Goal: Transaction & Acquisition: Obtain resource

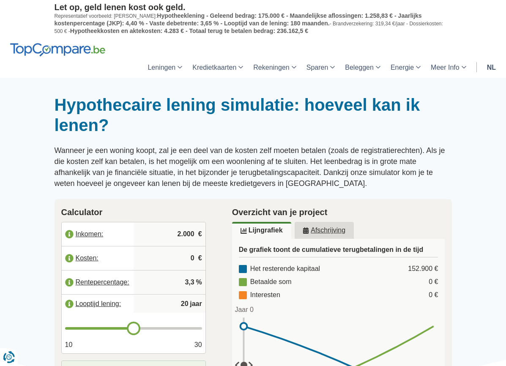
click at [180, 232] on input "2.000" at bounding box center [169, 234] width 65 height 23
type input "2.800"
type input "21"
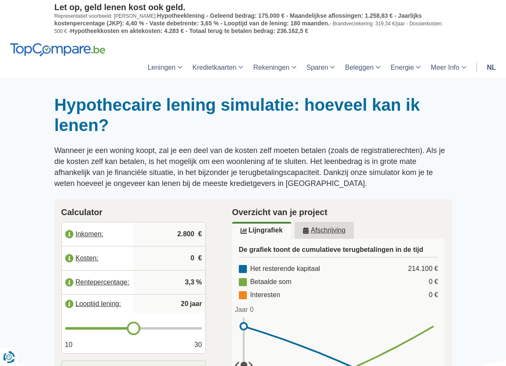
type input "21"
type input "22"
type input "23"
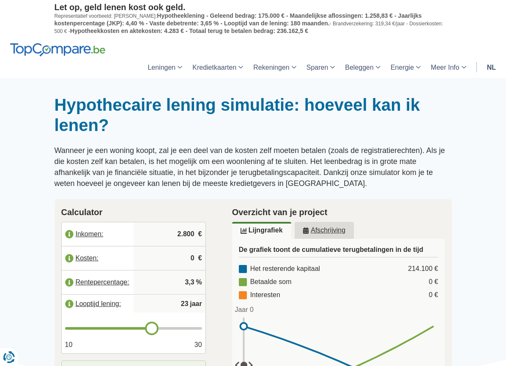
type input "24"
type input "25"
type input "26"
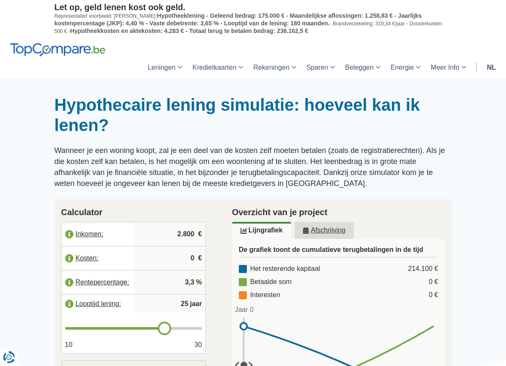
type input "26"
type input "27"
type input "26"
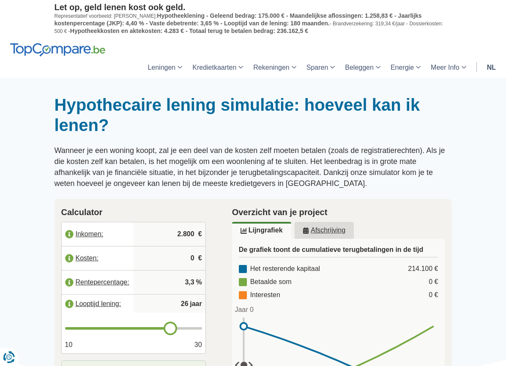
type input "25"
drag, startPoint x: 135, startPoint y: 329, endPoint x: 166, endPoint y: 330, distance: 30.9
type input "25"
click at [166, 330] on input "range" at bounding box center [133, 328] width 137 height 3
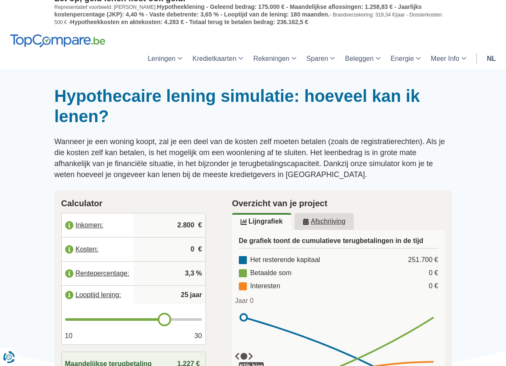
scroll to position [117, 0]
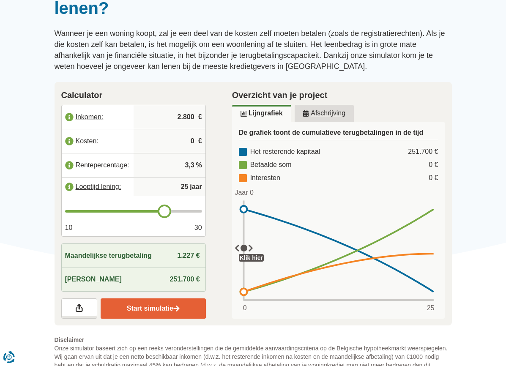
click at [147, 307] on link "Start simulatie" at bounding box center [153, 308] width 105 height 20
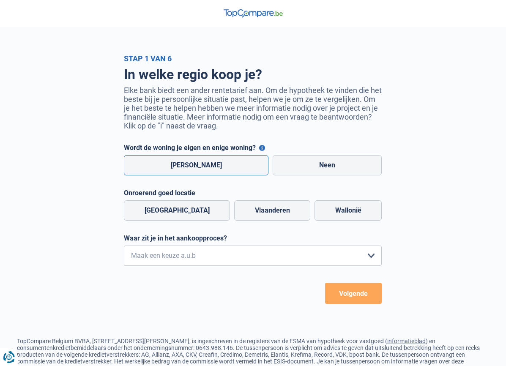
click at [235, 172] on label "Ja" at bounding box center [196, 165] width 145 height 20
click at [235, 172] on input "Ja" at bounding box center [196, 165] width 145 height 20
radio input "true"
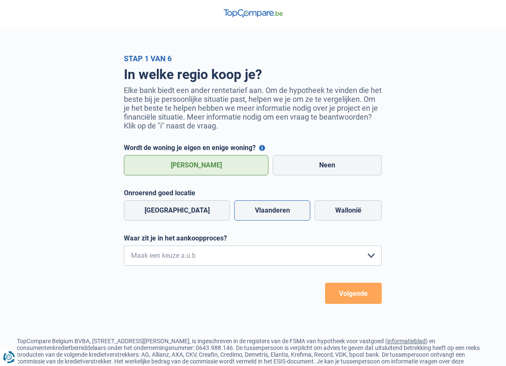
click at [240, 208] on label "Vlaanderen" at bounding box center [272, 210] width 76 height 20
click at [240, 208] on input "Vlaanderen" at bounding box center [272, 210] width 76 height 20
radio input "true"
select select "1b"
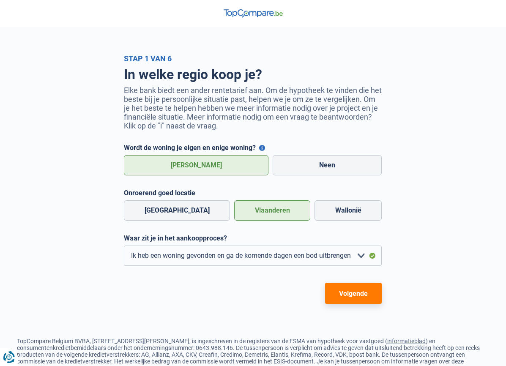
click at [339, 296] on button "Volgende" at bounding box center [353, 293] width 57 height 21
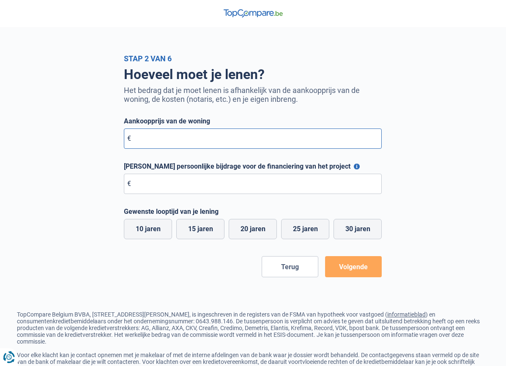
click at [181, 142] on input "Aankoopprijs van de woning" at bounding box center [253, 138] width 258 height 20
type input "255.000"
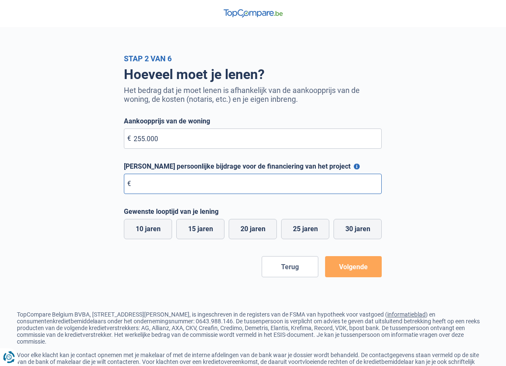
click at [168, 180] on input "Maximale persoonlijke bijdrage voor de financiering van het project" at bounding box center [253, 184] width 258 height 20
type input "105.000"
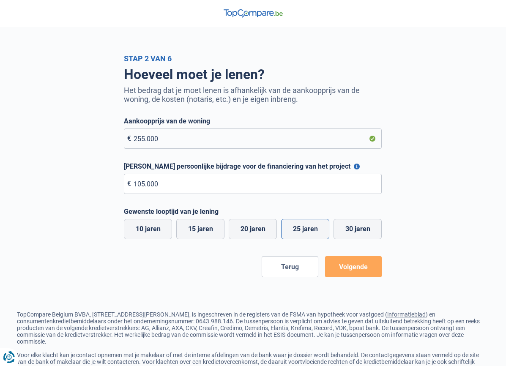
click at [301, 233] on label "25 jaren" at bounding box center [305, 229] width 48 height 20
click at [301, 233] on input "25 jaren" at bounding box center [305, 229] width 48 height 20
radio input "true"
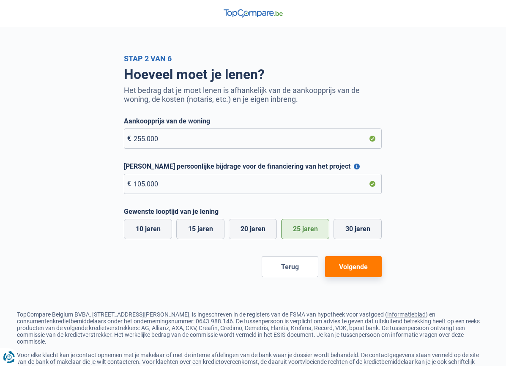
click at [340, 268] on button "Volgende" at bounding box center [353, 266] width 57 height 21
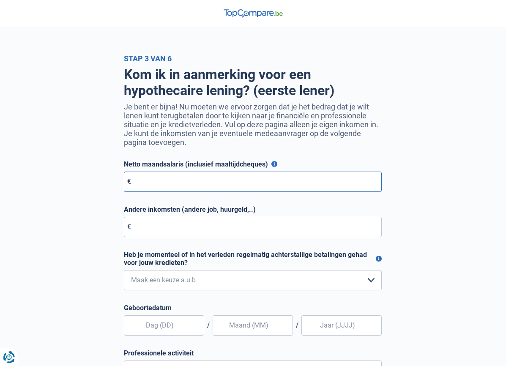
click at [167, 186] on input "Netto maandsalaris (inclusief maaltijdcheques)" at bounding box center [253, 182] width 258 height 20
type input "2.664"
click at [186, 222] on input "Andere inkomsten (andere job, huurgeld,..)" at bounding box center [253, 227] width 258 height 20
type input "150"
click at [86, 273] on div "Kom ik in aanmerking voor een hypothecaire lening? (eerste lener) Je bent er bi…" at bounding box center [253, 263] width 406 height 401
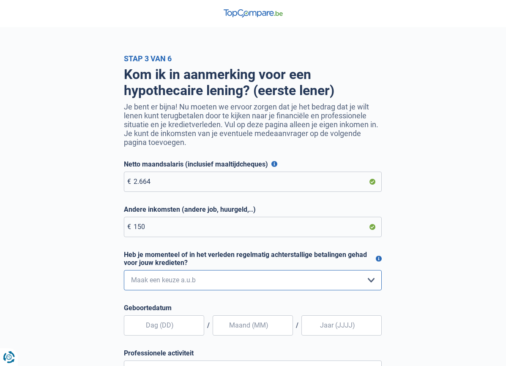
select select "0"
type input "07"
type input "03"
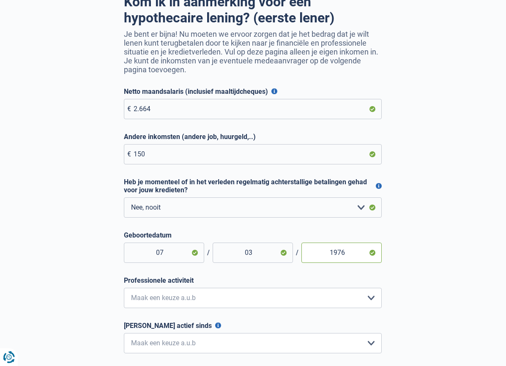
scroll to position [121, 0]
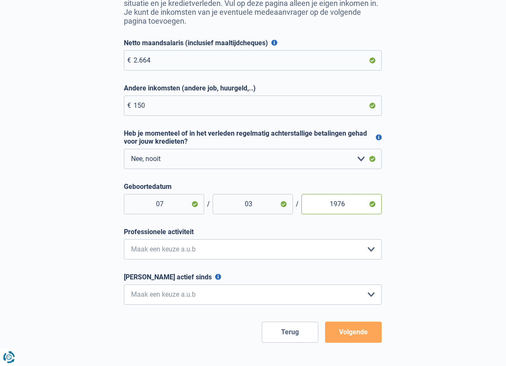
type input "1976"
select select "privateEmployee"
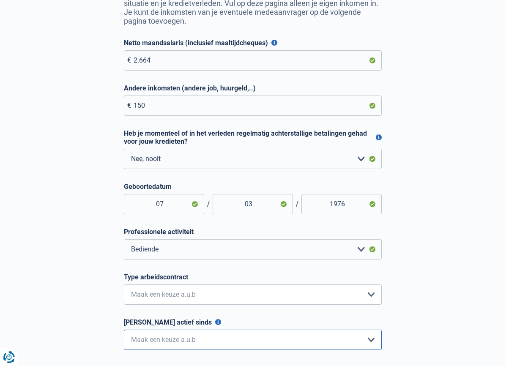
select select "more36"
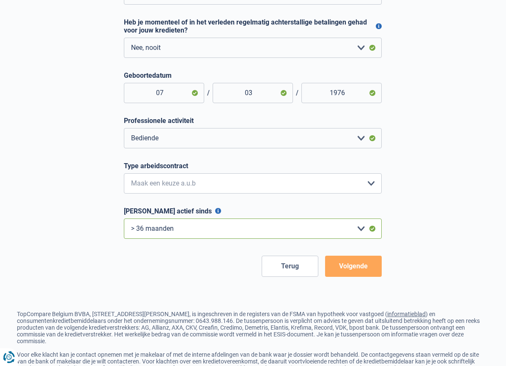
scroll to position [268, 0]
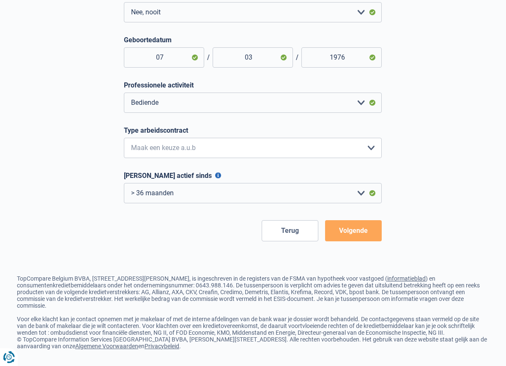
click at [338, 237] on button "Volgende" at bounding box center [353, 230] width 57 height 21
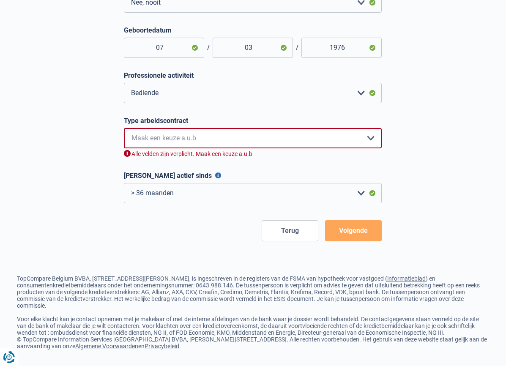
select select "permanent"
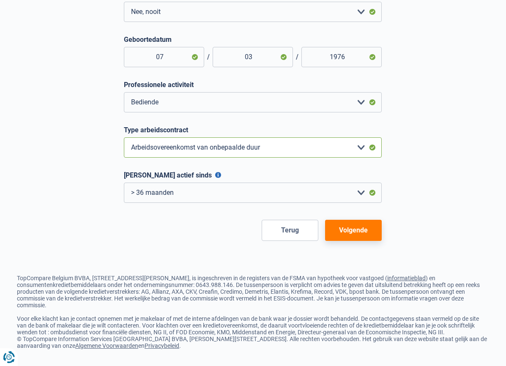
scroll to position [268, 0]
click at [350, 234] on button "Volgende" at bounding box center [353, 230] width 57 height 21
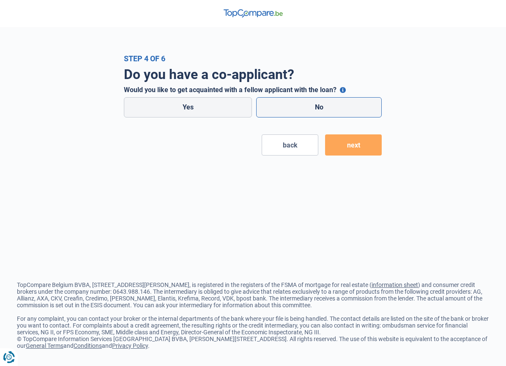
click at [306, 104] on label "No" at bounding box center [319, 107] width 126 height 20
click at [306, 104] on input "No" at bounding box center [319, 107] width 126 height 20
radio input "true"
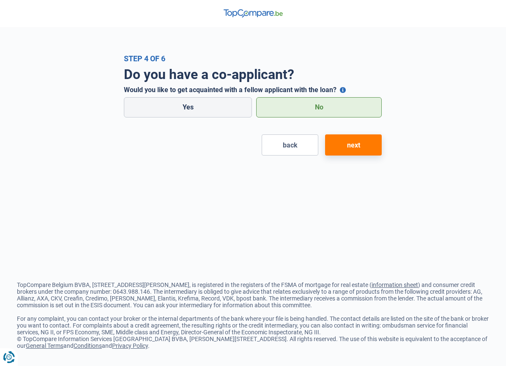
click at [351, 147] on button "next" at bounding box center [353, 144] width 57 height 21
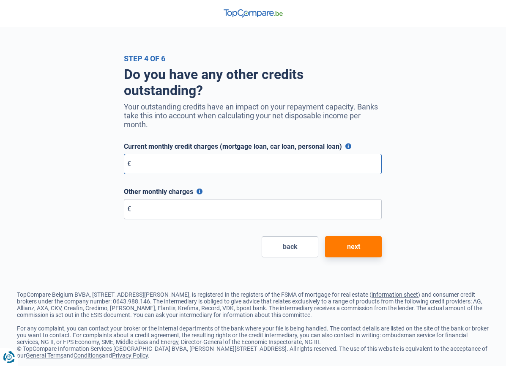
click at [166, 167] on input "Current monthly credit charges (mortgage loan, car loan, personal loan)" at bounding box center [253, 164] width 258 height 20
type input "0"
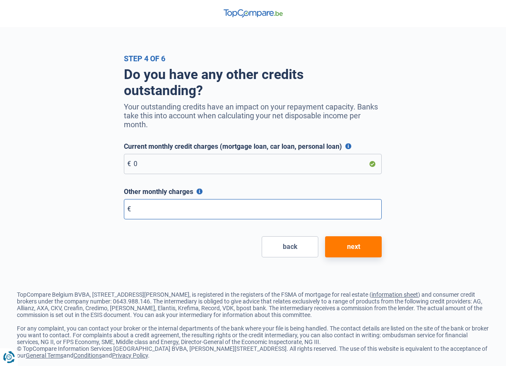
click at [176, 206] on input "Other monthly charges" at bounding box center [253, 209] width 258 height 20
type input "0"
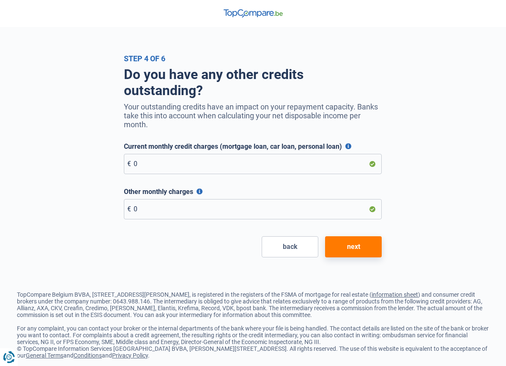
click at [348, 251] on button "next" at bounding box center [353, 246] width 57 height 21
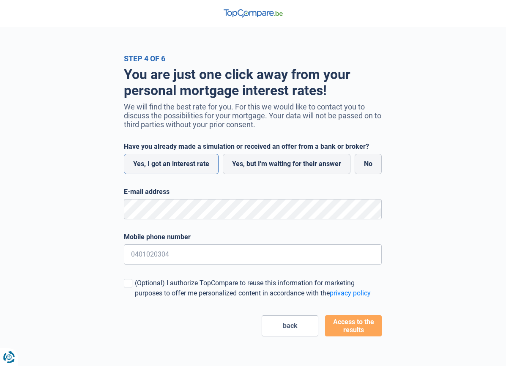
click at [201, 161] on label "Yes, I got an interest rate" at bounding box center [171, 164] width 95 height 20
click at [201, 161] on input "Yes, I got an interest rate" at bounding box center [171, 164] width 95 height 20
radio input "true"
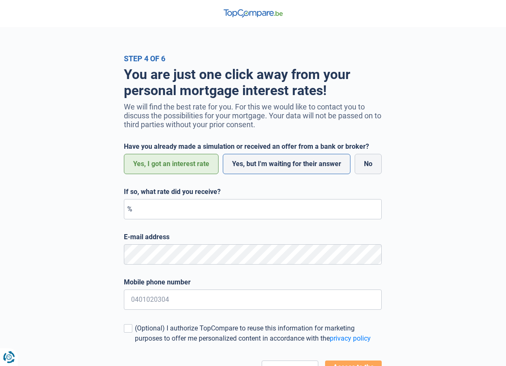
click at [258, 161] on label "Yes, but I'm waiting for their answer" at bounding box center [287, 164] width 128 height 20
click at [258, 161] on input "Yes, but I'm waiting for their answer" at bounding box center [287, 164] width 128 height 20
radio input "true"
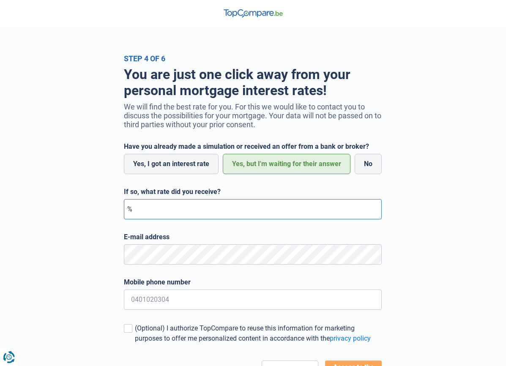
click at [202, 205] on input "If so, what rate did you receive?" at bounding box center [253, 209] width 258 height 20
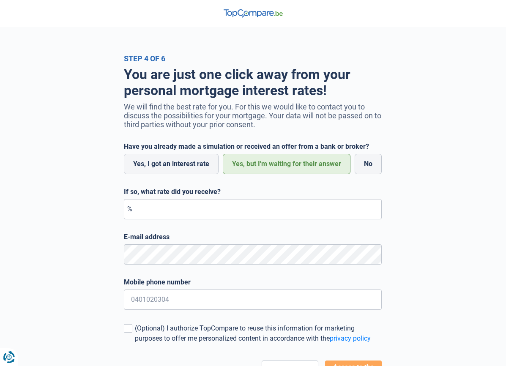
click at [434, 208] on div "You are just one click away from your personal mortgage interest rates! We will…" at bounding box center [253, 222] width 406 height 319
click at [97, 251] on div "You are just one click away from your personal mortgage interest rates! We will…" at bounding box center [253, 222] width 406 height 319
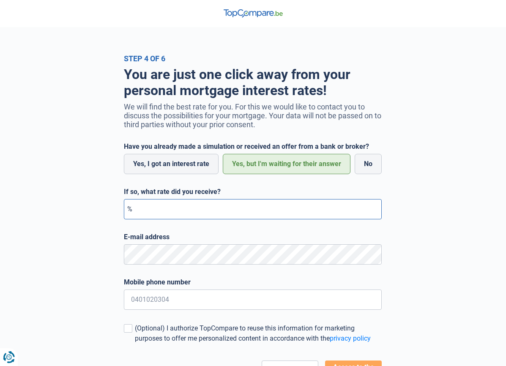
click at [175, 211] on input "If so, what rate did you receive?" at bounding box center [253, 209] width 258 height 20
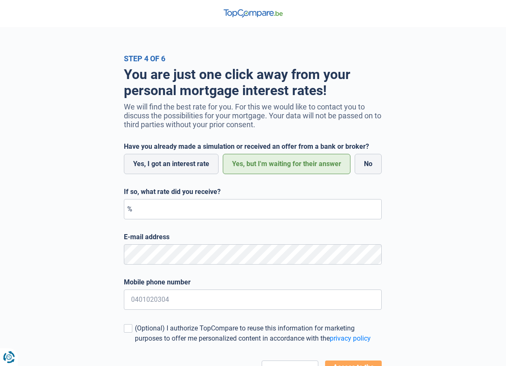
click at [69, 257] on div "You are just one click away from your personal mortgage interest rates! We will…" at bounding box center [253, 222] width 406 height 319
click at [364, 167] on label "No" at bounding box center [368, 164] width 27 height 20
click at [364, 167] on input "No" at bounding box center [368, 164] width 27 height 20
radio input "true"
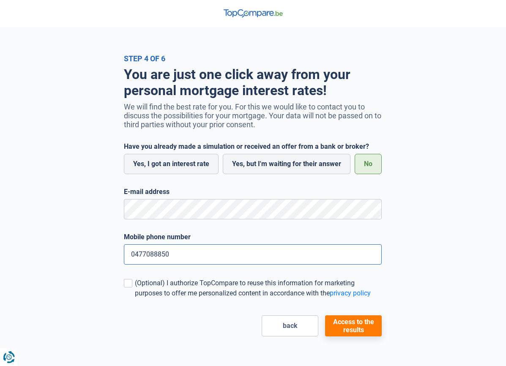
type input "0477088850"
click at [342, 323] on button "Access to the results" at bounding box center [353, 325] width 57 height 21
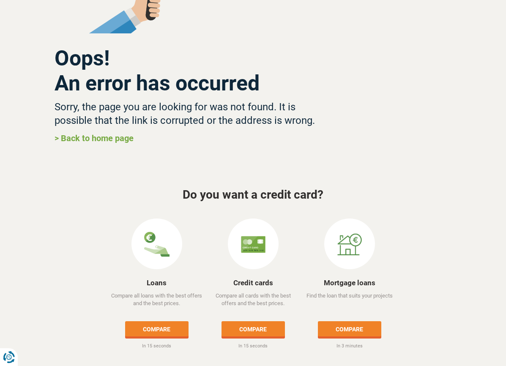
scroll to position [51, 0]
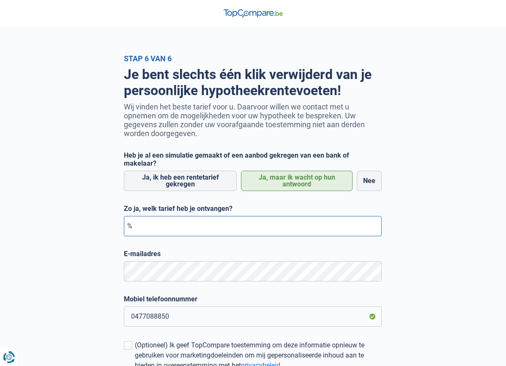
click at [174, 220] on input "Zo ja, welk tarief heb je ontvangen?" at bounding box center [253, 226] width 258 height 20
type input "0,35"
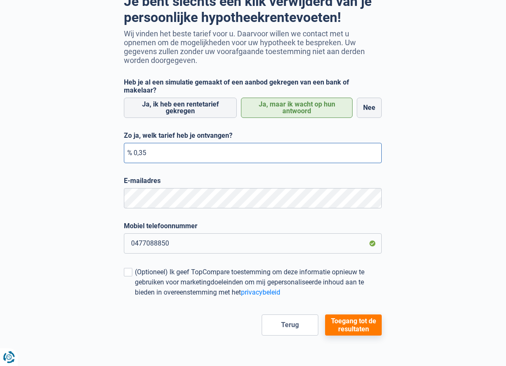
scroll to position [130, 0]
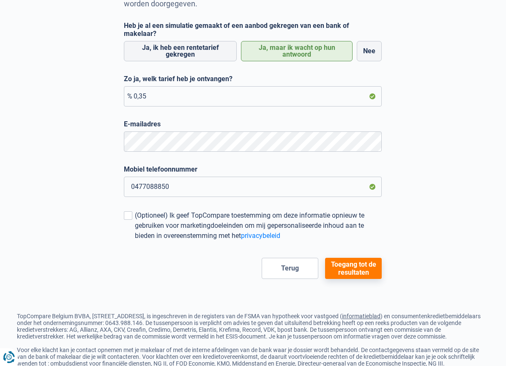
click at [348, 258] on button "Toegang tot de resultaten" at bounding box center [353, 268] width 57 height 21
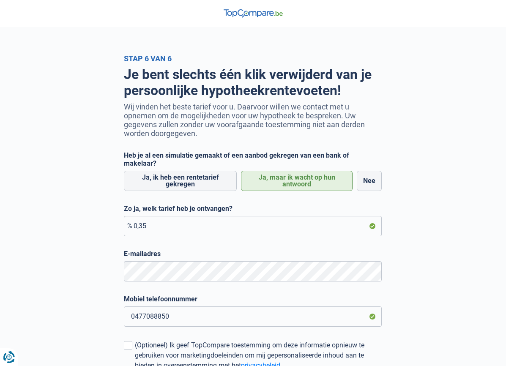
scroll to position [159, 0]
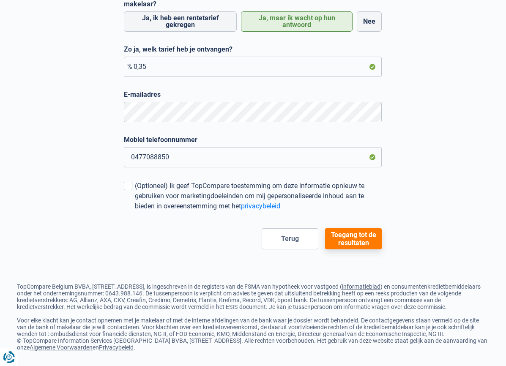
click at [127, 182] on span at bounding box center [128, 186] width 8 height 8
click at [135, 211] on input "(Optioneel) Ik geef TopCompare toestemming om deze informatie opnieuw te gebrui…" at bounding box center [135, 211] width 0 height 0
click at [348, 236] on button "Toegang tot de resultaten" at bounding box center [353, 238] width 57 height 21
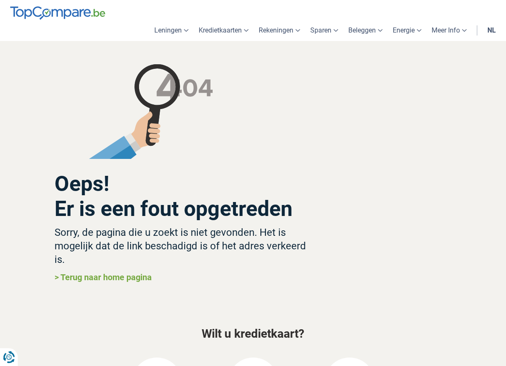
scroll to position [151, 0]
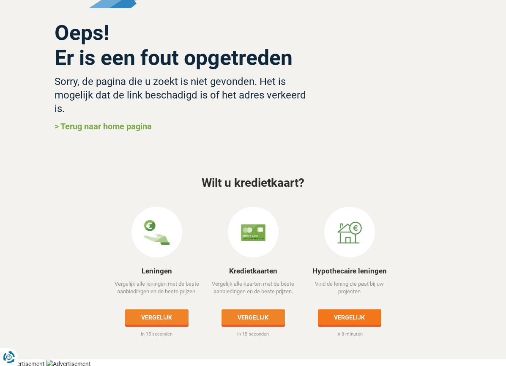
click at [350, 317] on link "Vergelijk" at bounding box center [349, 316] width 63 height 15
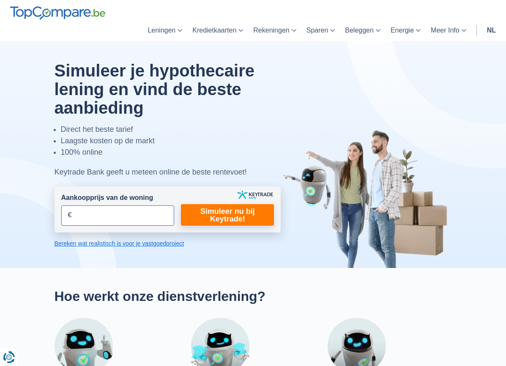
click at [122, 213] on input "Aankoopprijs van de woning" at bounding box center [117, 215] width 113 height 20
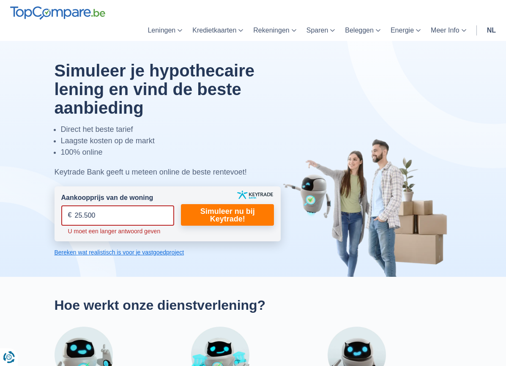
type input "255.000"
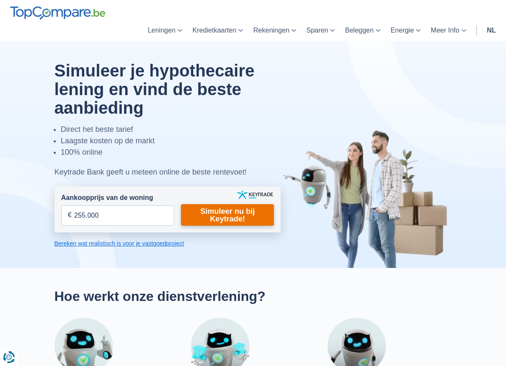
click at [222, 218] on link "Simuleer nu bij Keytrade!" at bounding box center [227, 215] width 93 height 22
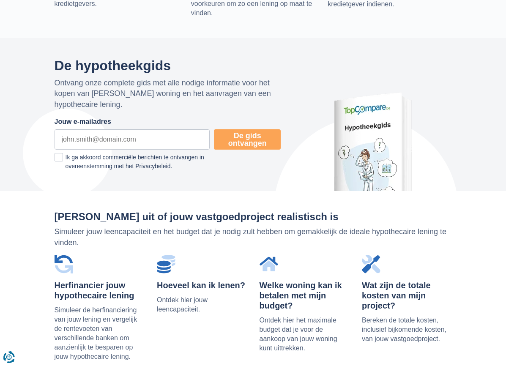
scroll to position [503, 0]
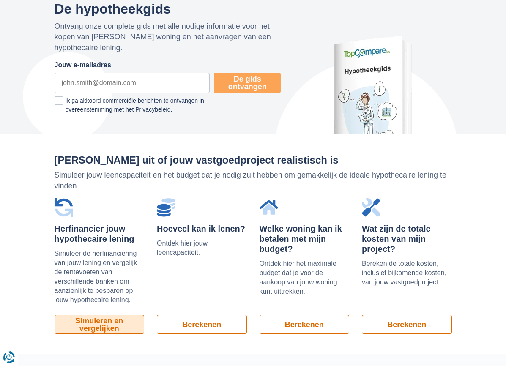
click at [113, 320] on link "Simuleren en vergelijken" at bounding box center [100, 324] width 90 height 19
